Goal: Task Accomplishment & Management: Use online tool/utility

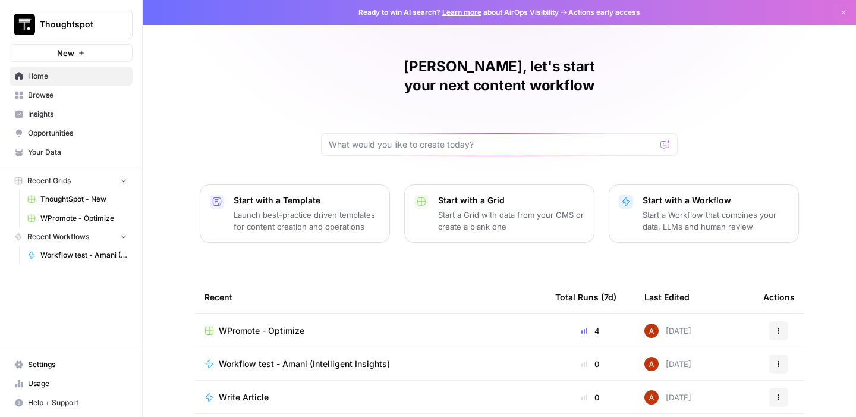
scroll to position [33, 0]
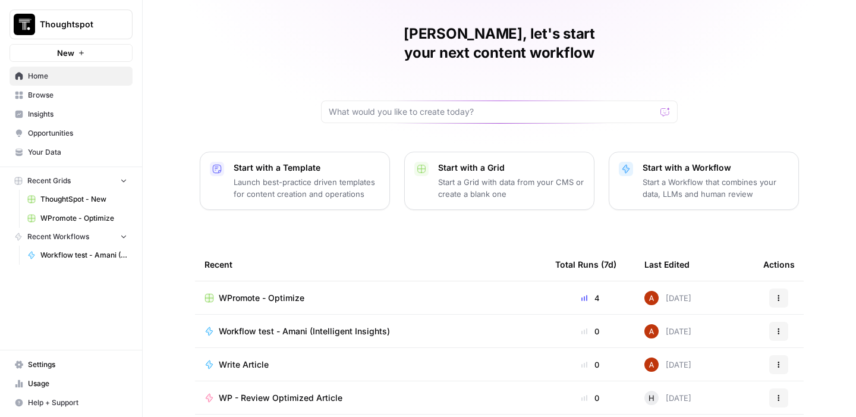
click at [255, 292] on span "WPromote - Optimize" at bounding box center [262, 298] width 86 height 12
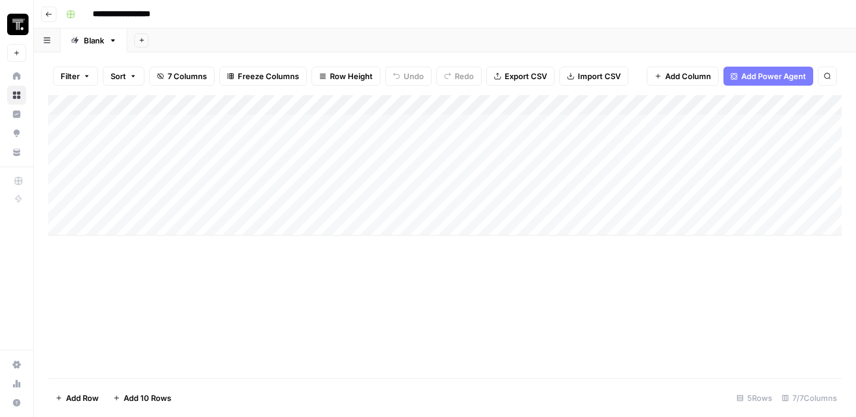
click at [249, 177] on div "Add Column" at bounding box center [445, 165] width 794 height 140
click at [249, 193] on div "Add Column" at bounding box center [445, 165] width 794 height 140
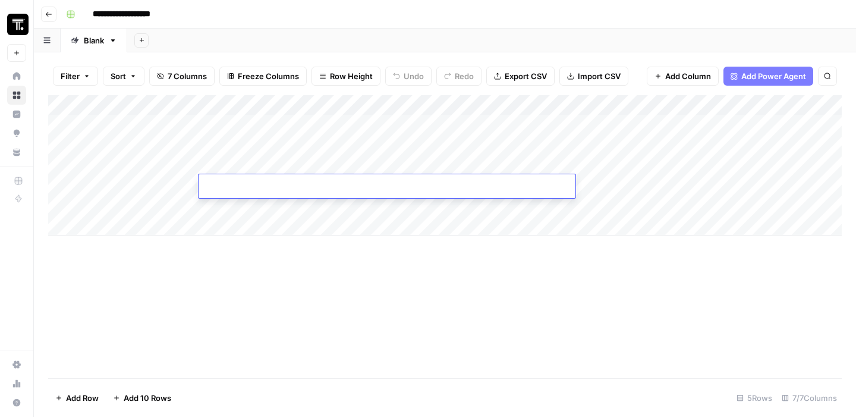
click at [250, 191] on input at bounding box center [298, 188] width 190 height 14
type input "**********"
click at [140, 192] on div "Add Column" at bounding box center [445, 165] width 794 height 140
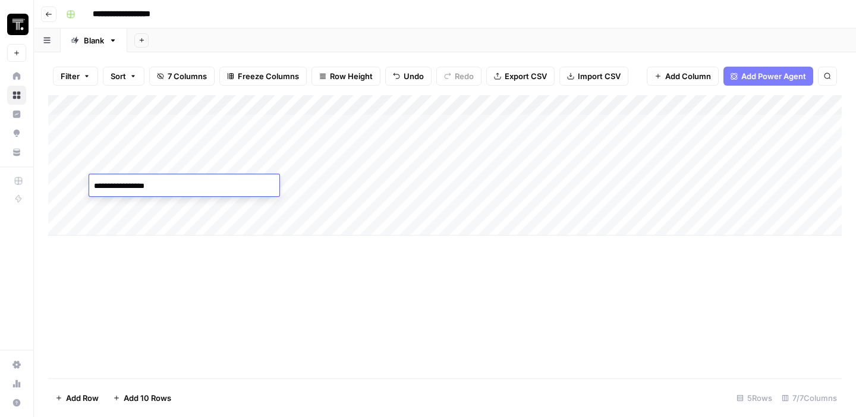
type textarea "**********"
click at [659, 187] on div "Add Column" at bounding box center [445, 165] width 794 height 140
click at [659, 186] on div "Add Column" at bounding box center [445, 165] width 794 height 140
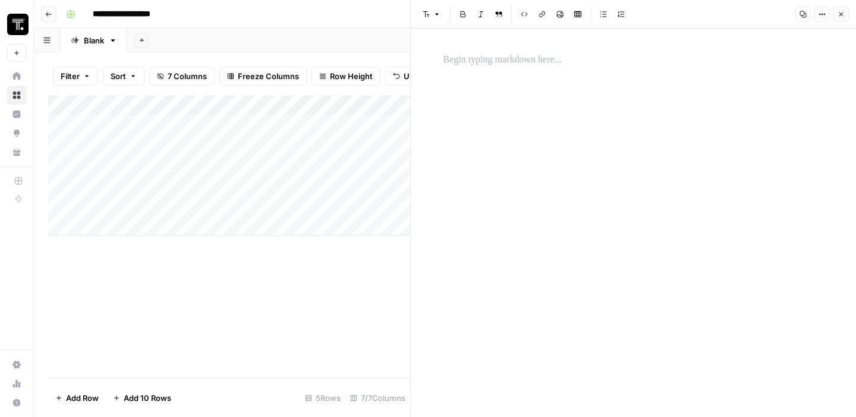
click at [663, 140] on div at bounding box center [633, 223] width 395 height 388
click at [595, 87] on div at bounding box center [633, 223] width 395 height 388
click at [504, 55] on p at bounding box center [634, 59] width 381 height 15
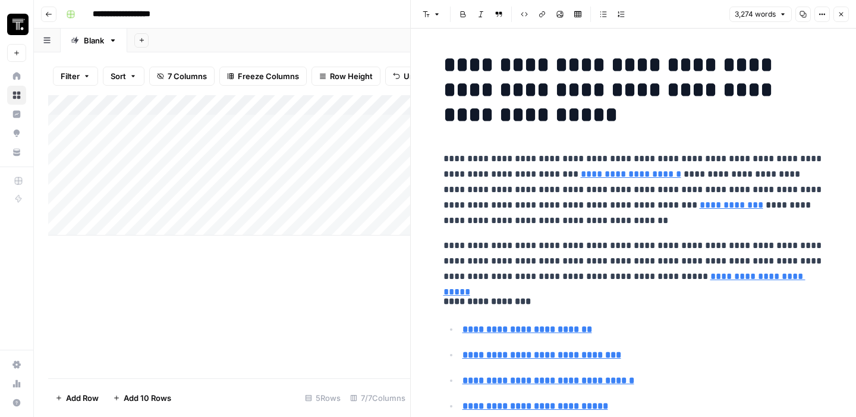
scroll to position [5964, 0]
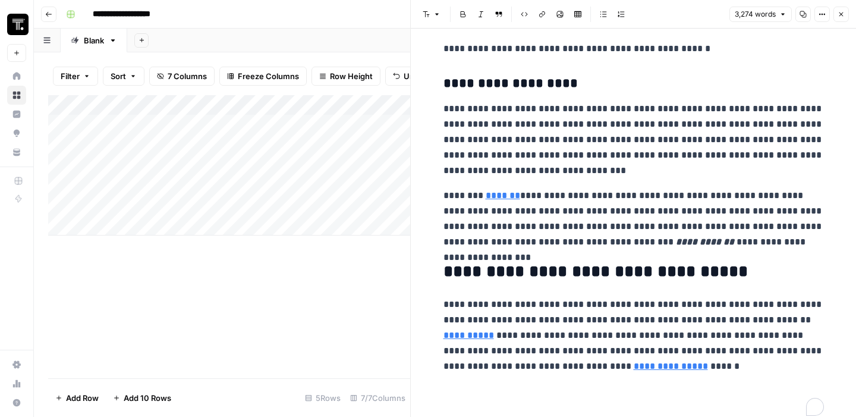
click at [846, 17] on button "Close" at bounding box center [841, 14] width 15 height 15
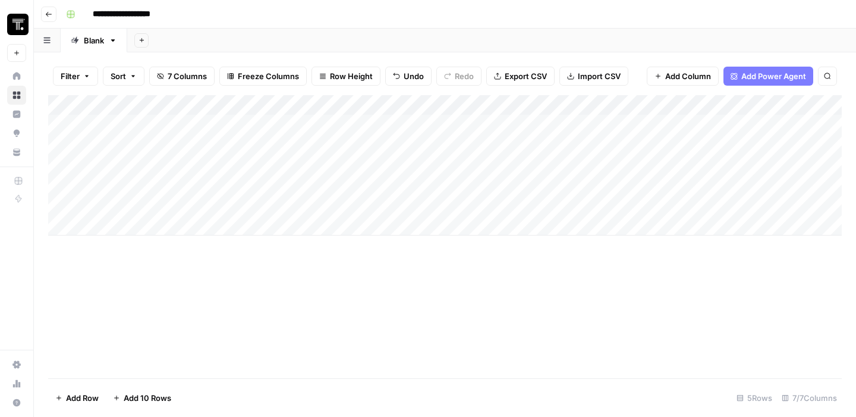
click at [755, 181] on div "Add Column" at bounding box center [445, 165] width 794 height 140
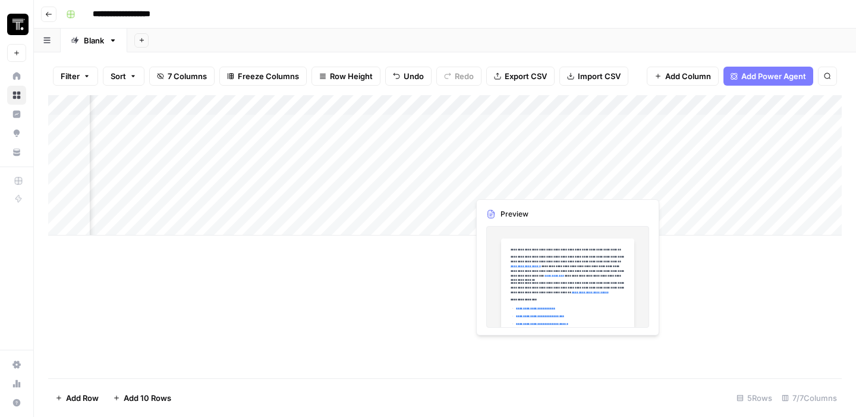
click at [495, 188] on div "Add Column" at bounding box center [445, 165] width 794 height 140
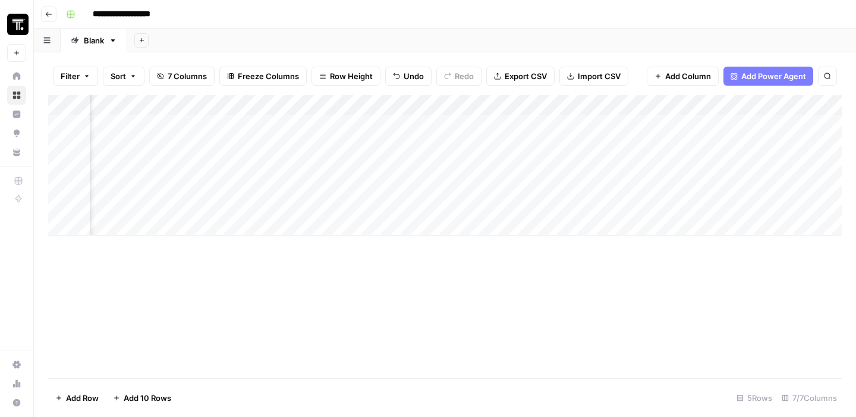
click at [545, 297] on div "Add Column" at bounding box center [445, 236] width 794 height 283
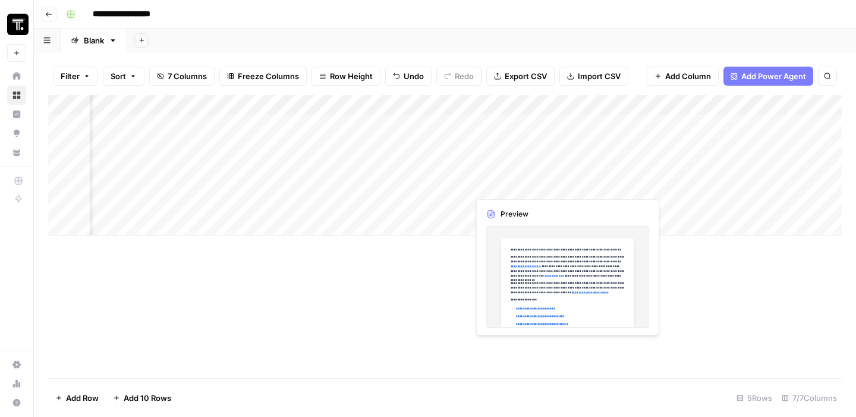
click at [564, 184] on div "Add Column" at bounding box center [445, 165] width 794 height 140
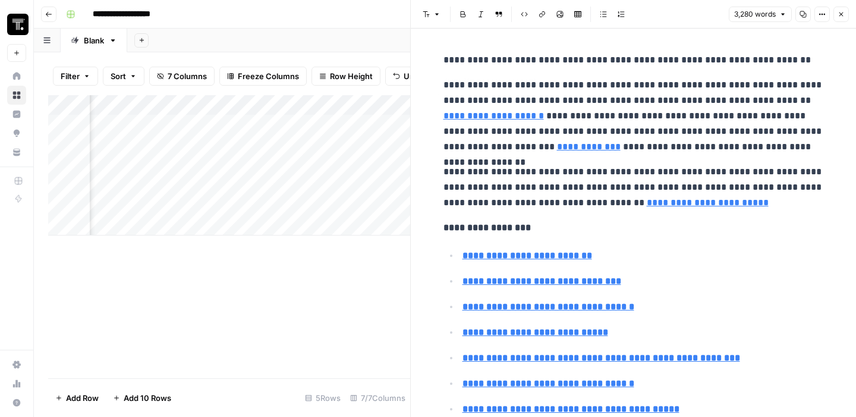
click at [797, 11] on button "Copy" at bounding box center [803, 14] width 15 height 15
